Goal: Transaction & Acquisition: Purchase product/service

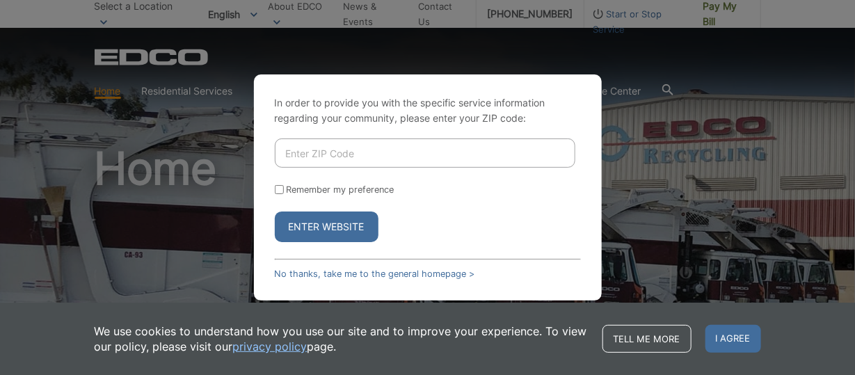
click at [333, 160] on input "Enter ZIP Code" at bounding box center [425, 152] width 301 height 29
type input "92078"
click at [279, 190] on input "Remember my preference" at bounding box center [279, 189] width 9 height 9
checkbox input "true"
click at [317, 230] on button "Enter Website" at bounding box center [327, 227] width 104 height 31
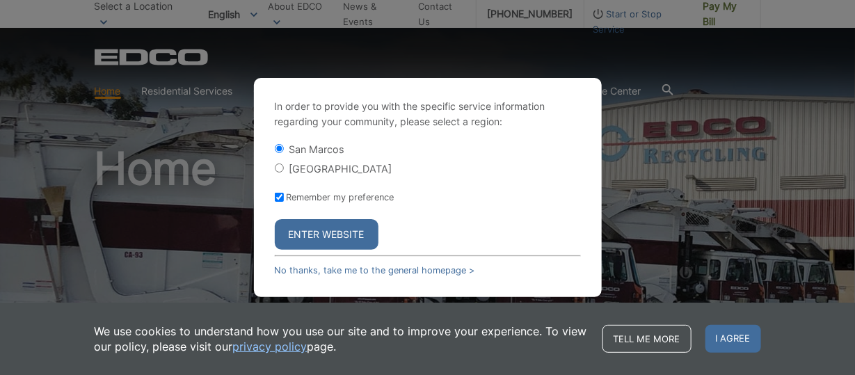
click at [332, 234] on button "Enter Website" at bounding box center [327, 234] width 104 height 31
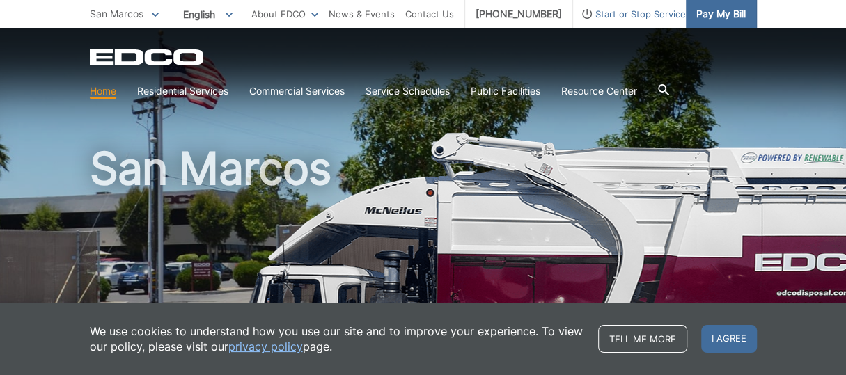
click at [717, 12] on span "Pay My Bill" at bounding box center [720, 13] width 49 height 15
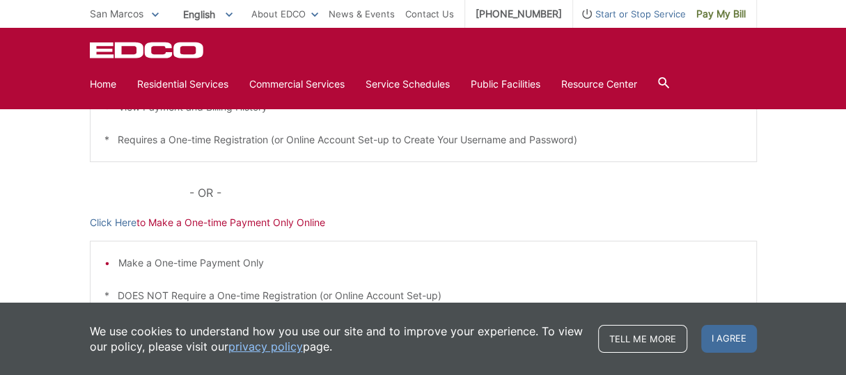
scroll to position [418, 0]
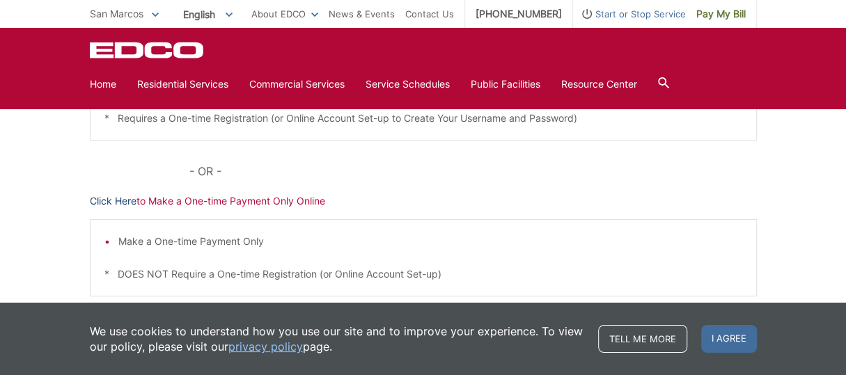
click at [108, 200] on link "Click Here" at bounding box center [113, 200] width 47 height 15
